Goal: Transaction & Acquisition: Purchase product/service

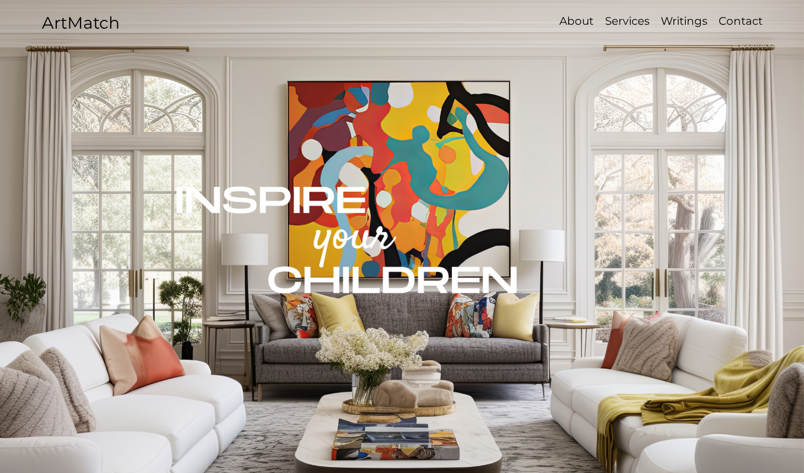
click at [625, 21] on p "Services" at bounding box center [627, 21] width 56 height 16
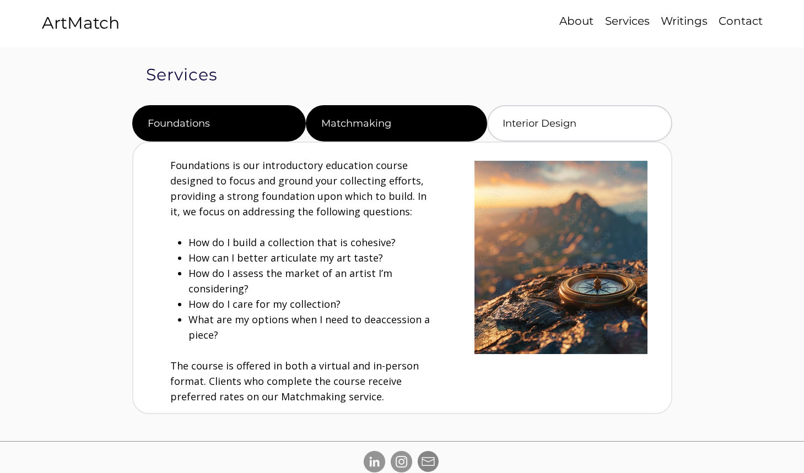
click at [359, 114] on div "Matchmaking" at bounding box center [396, 123] width 181 height 36
